Goal: Task Accomplishment & Management: Manage account settings

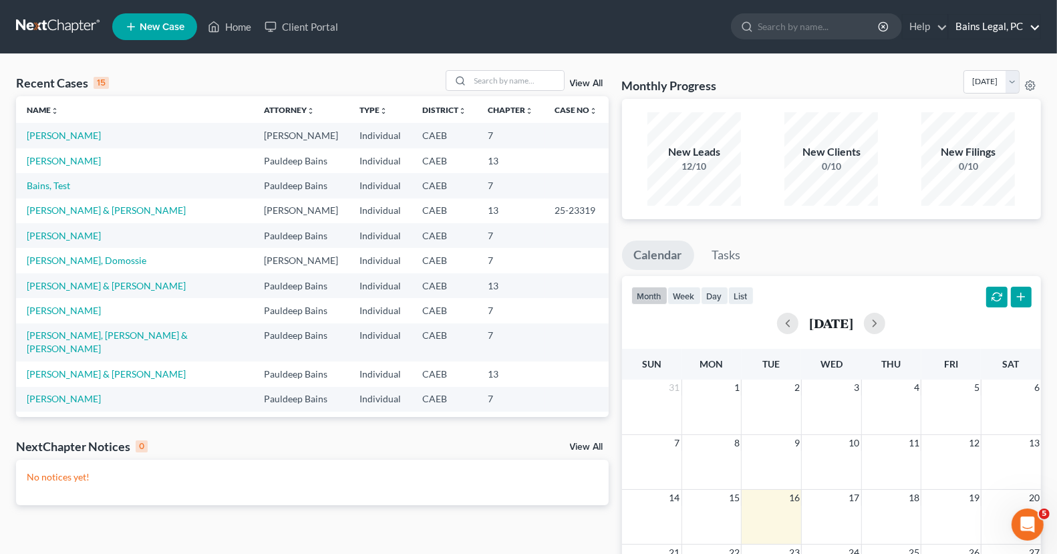
click at [998, 25] on link "Bains Legal, PC" at bounding box center [995, 27] width 92 height 24
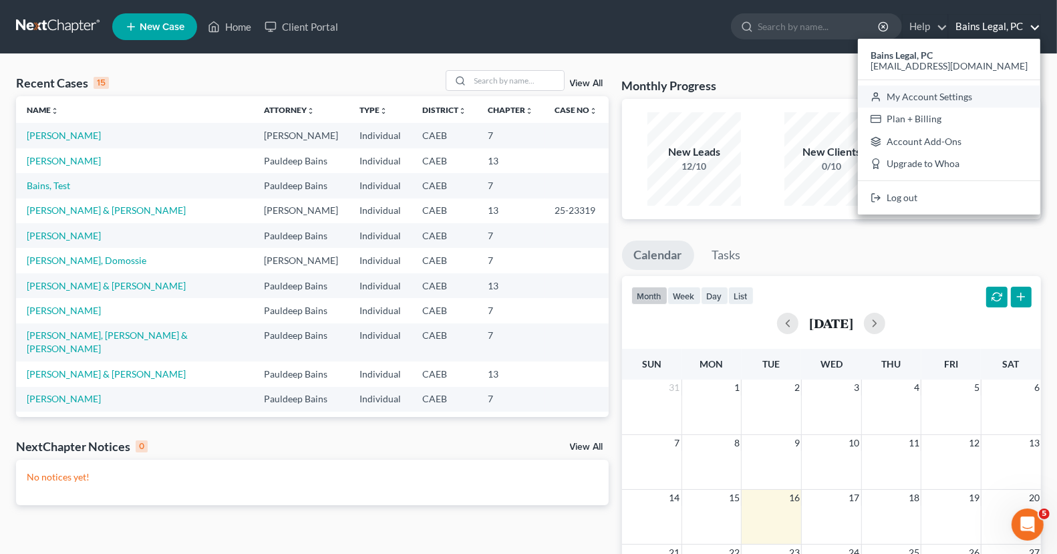
click at [955, 97] on link "My Account Settings" at bounding box center [949, 97] width 182 height 23
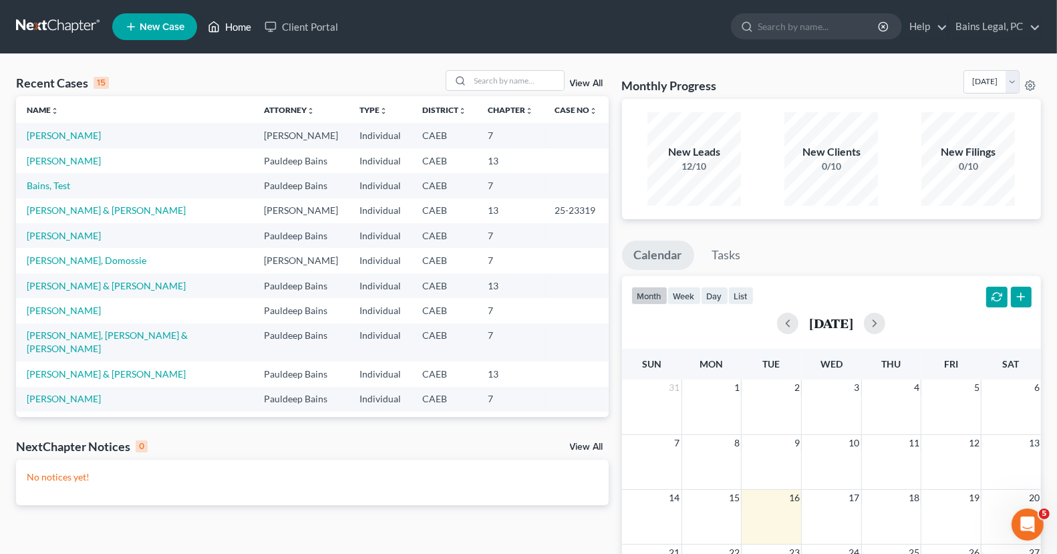
select select "29"
select select "4"
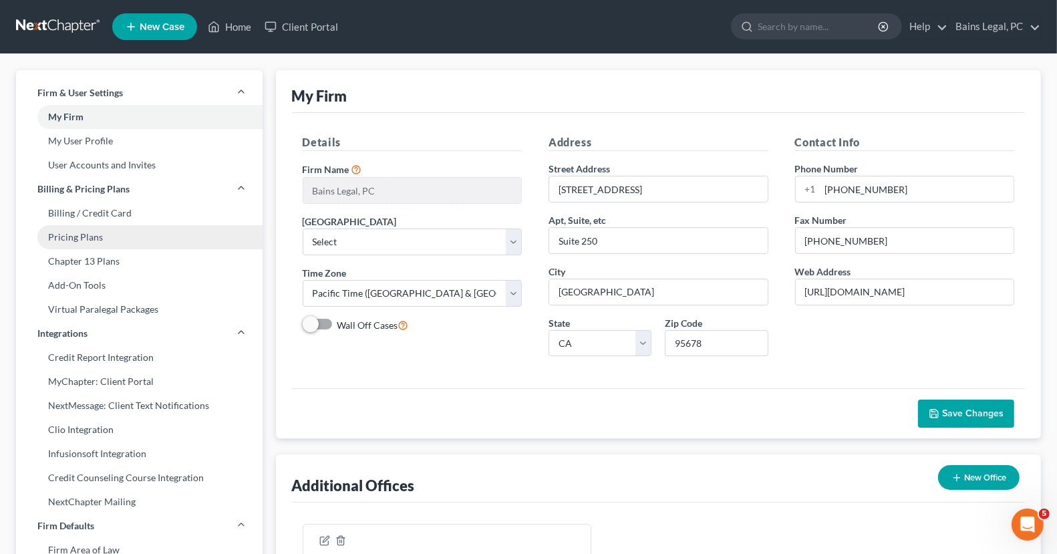
scroll to position [1, 0]
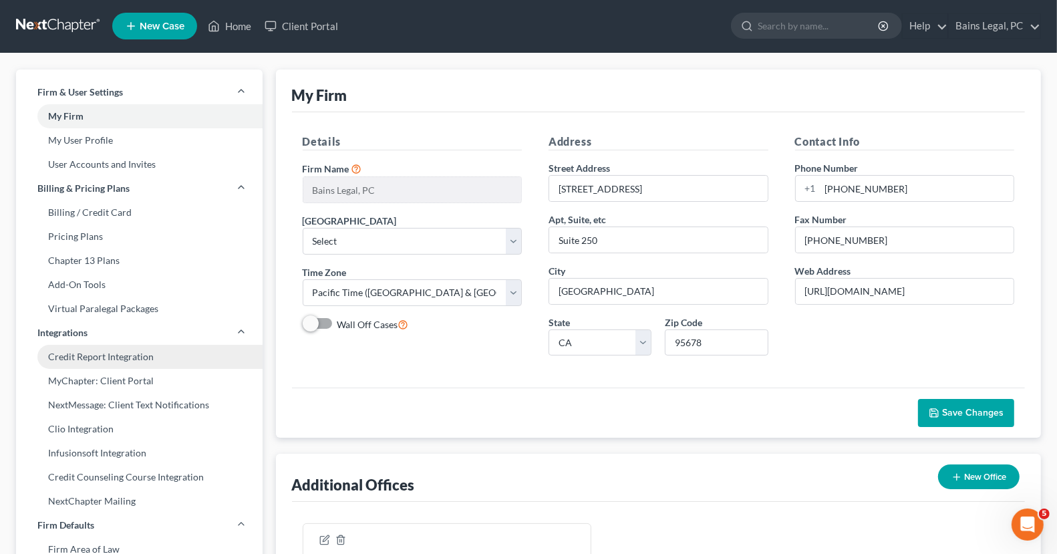
click at [116, 354] on link "Credit Report Integration" at bounding box center [139, 357] width 247 height 24
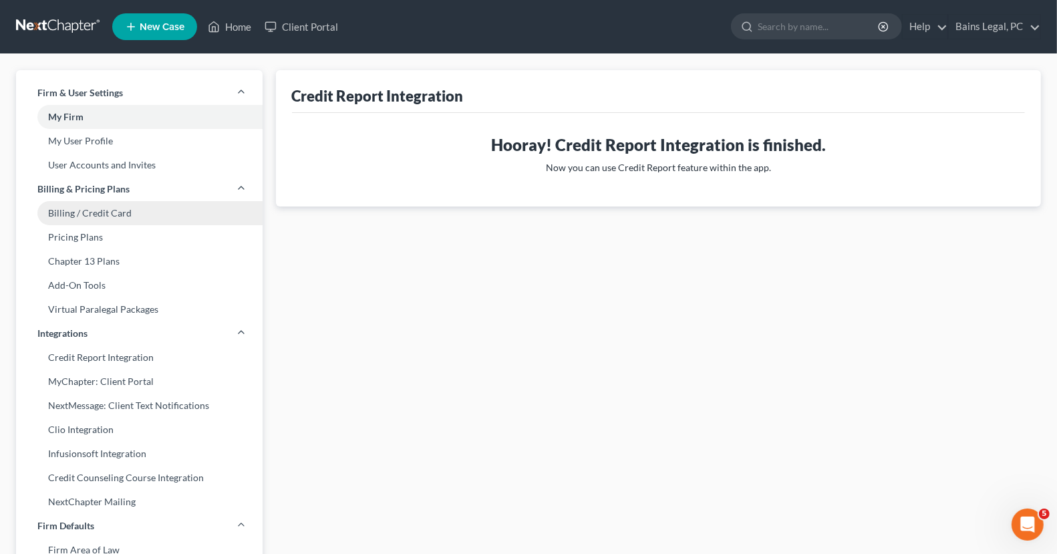
click at [110, 216] on link "Billing / Credit Card" at bounding box center [139, 213] width 247 height 24
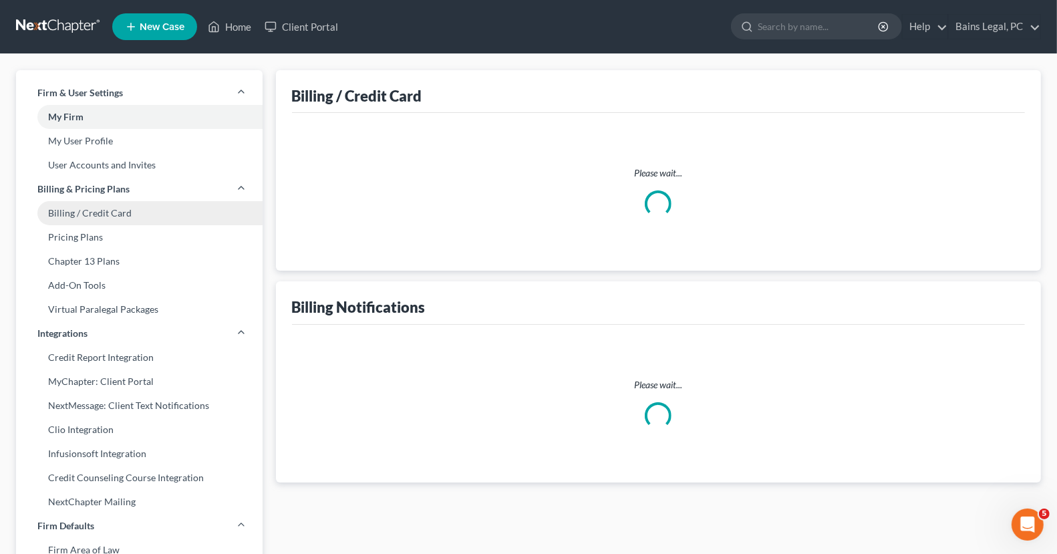
select select "4"
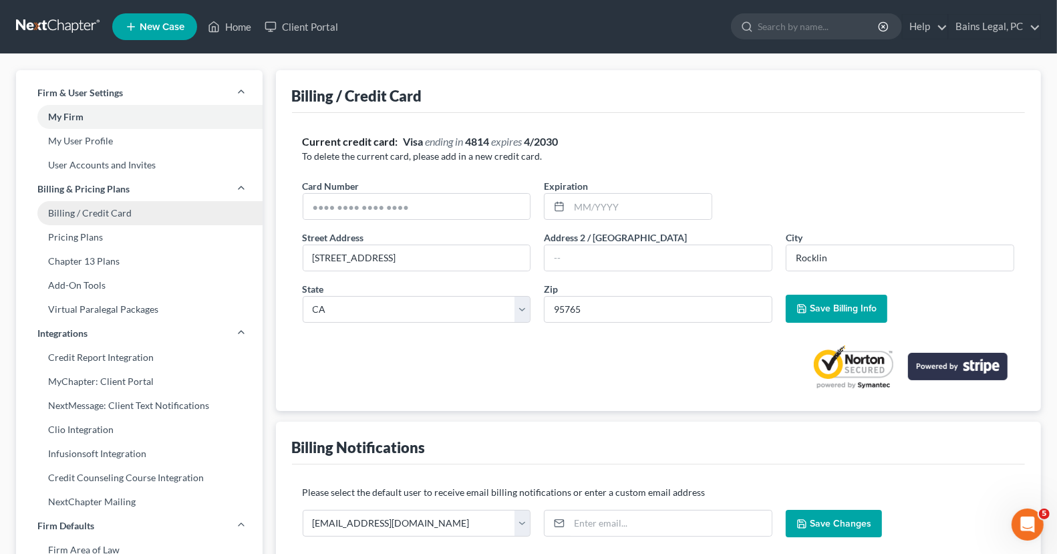
click at [152, 214] on link "Billing / Credit Card" at bounding box center [139, 213] width 247 height 24
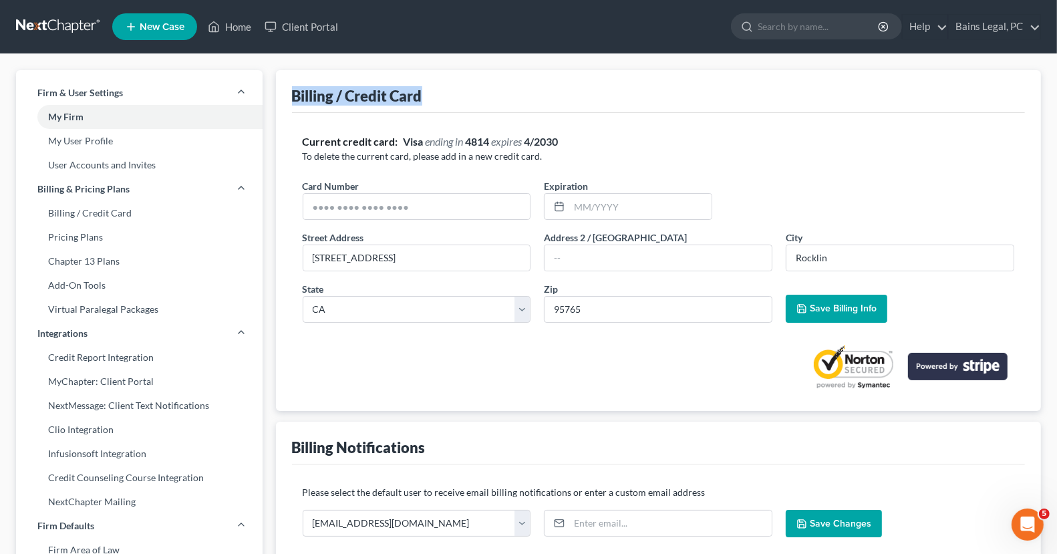
drag, startPoint x: 435, startPoint y: 95, endPoint x: 275, endPoint y: 95, distance: 159.7
click at [276, 95] on div "Billing / Credit Card Current credit card: Visa ending in 4814 expires 4/2030 T…" at bounding box center [659, 240] width 766 height 341
copy div "Billing / Credit Card"
